Goal: Navigation & Orientation: Find specific page/section

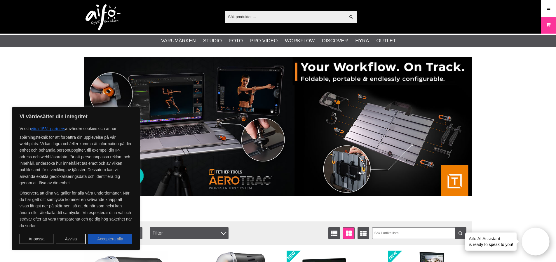
click at [110, 241] on button "Acceptera alla" at bounding box center [110, 239] width 44 height 11
checkbox input "true"
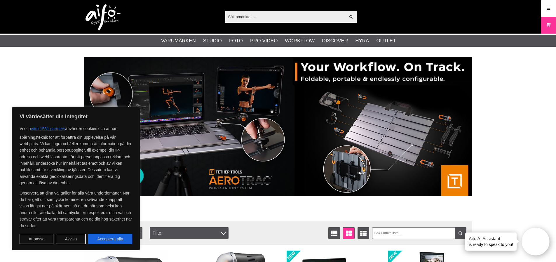
checkbox input "true"
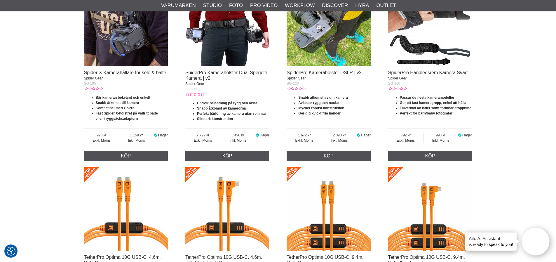
scroll to position [555, 0]
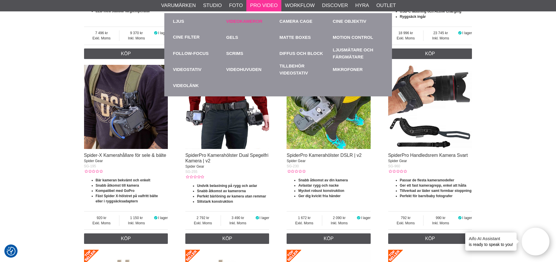
click at [244, 20] on link "Videokameror" at bounding box center [251, 21] width 51 height 16
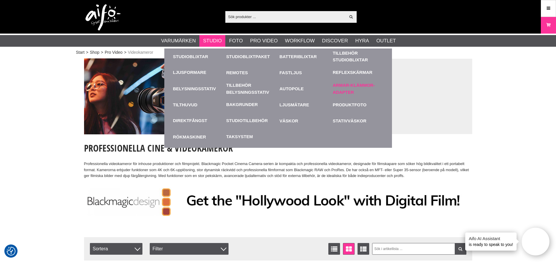
click at [348, 87] on link "Armar-Klämmor-Adapter" at bounding box center [358, 89] width 51 height 16
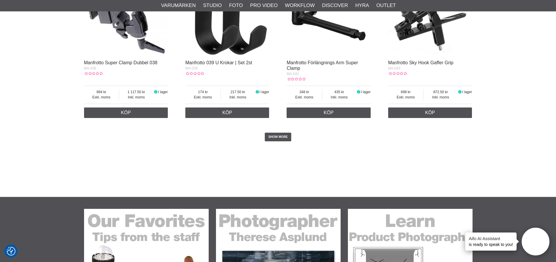
scroll to position [1168, 0]
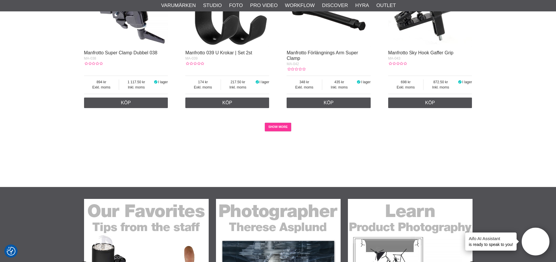
click at [275, 123] on link "SHOW MORE" at bounding box center [278, 127] width 27 height 9
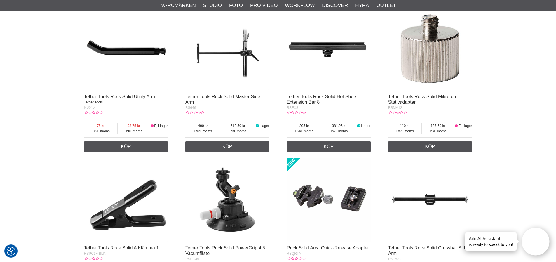
scroll to position [3095, 0]
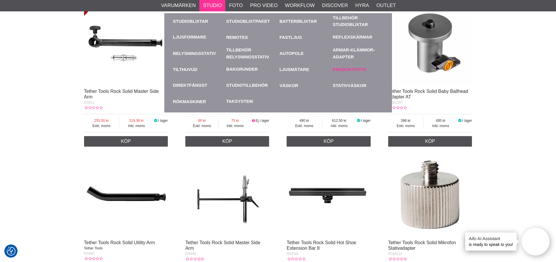
click at [346, 69] on link "Produktfoto" at bounding box center [358, 69] width 51 height 16
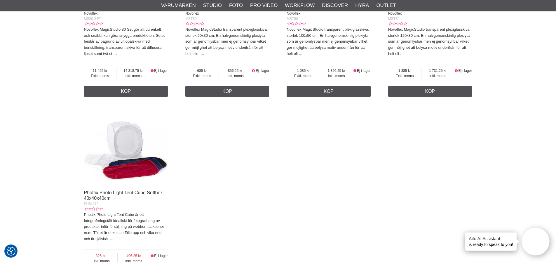
scroll to position [701, 0]
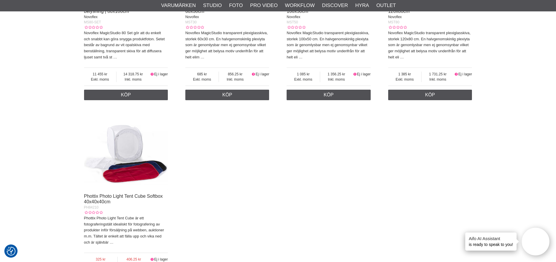
click at [129, 172] on img at bounding box center [126, 148] width 84 height 84
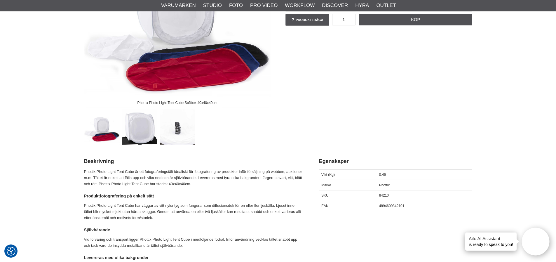
scroll to position [58, 0]
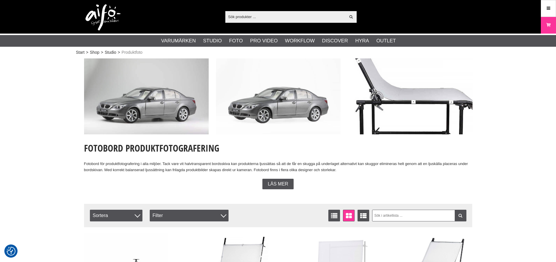
scroll to position [701, 0]
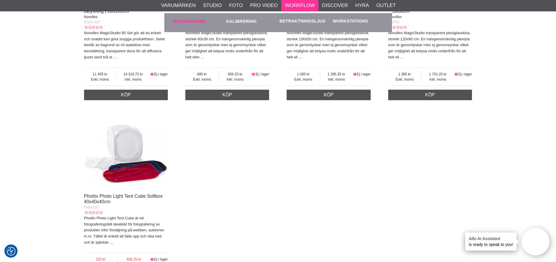
click at [190, 20] on link "Bildskärmar" at bounding box center [198, 21] width 51 height 16
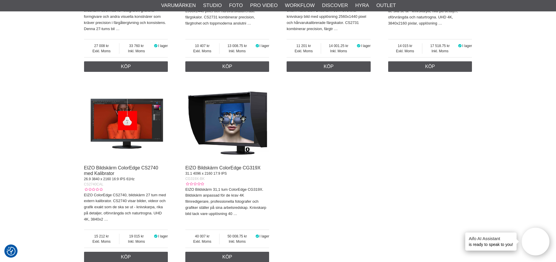
scroll to position [584, 0]
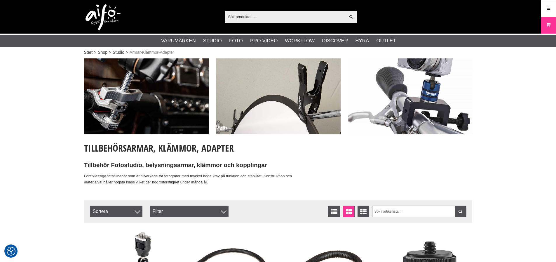
scroll to position [1401, 0]
